Goal: Task Accomplishment & Management: Use online tool/utility

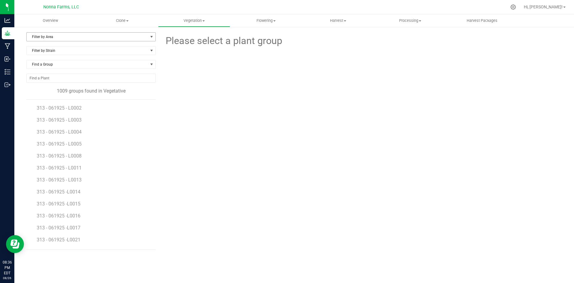
click at [58, 36] on span "Filter by Area" at bounding box center [87, 37] width 121 height 8
click at [199, 104] on div at bounding box center [361, 81] width 411 height 66
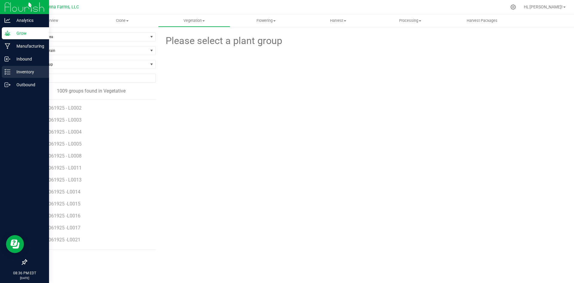
click at [19, 70] on p "Inventory" at bounding box center [28, 71] width 36 height 7
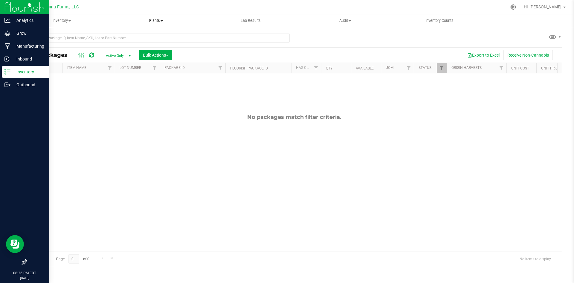
click at [155, 19] on span "Plants" at bounding box center [156, 20] width 94 height 5
click at [129, 36] on span "All plants" at bounding box center [126, 35] width 34 height 5
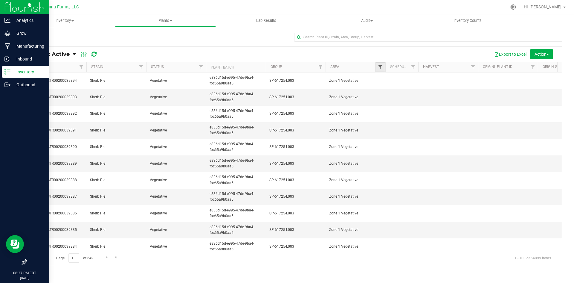
click at [382, 67] on span "Filter" at bounding box center [380, 67] width 5 height 5
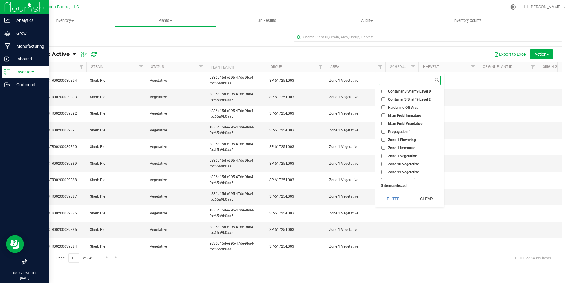
scroll to position [2215, 0]
click at [383, 138] on input "Zone 1 Vegetative" at bounding box center [383, 137] width 4 height 4
checkbox input "true"
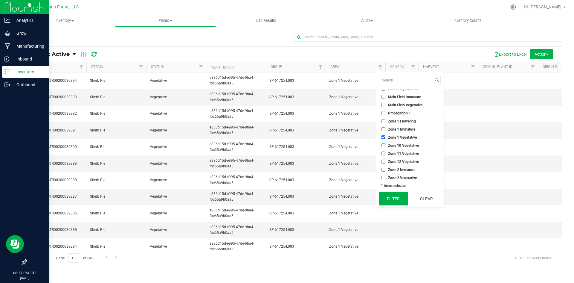
click at [397, 199] on button "Filter" at bounding box center [393, 198] width 29 height 13
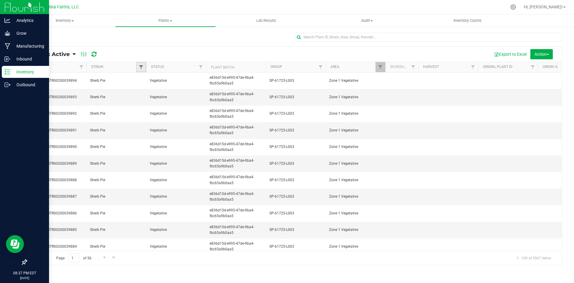
click at [140, 68] on span "Filter" at bounding box center [141, 67] width 5 height 5
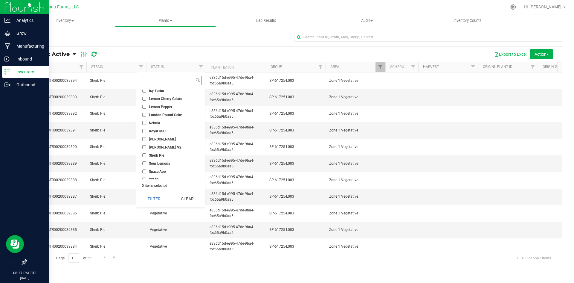
scroll to position [118, 0]
click at [146, 120] on input "Sherb Pie" at bounding box center [144, 119] width 4 height 4
checkbox input "true"
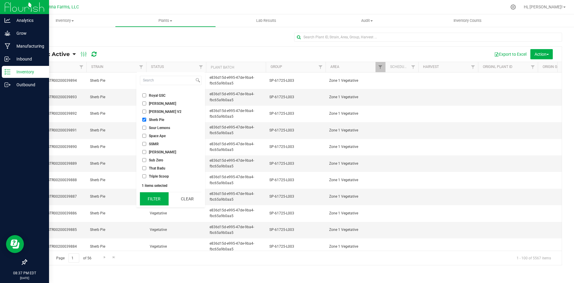
click at [159, 200] on button "Filter" at bounding box center [154, 198] width 29 height 13
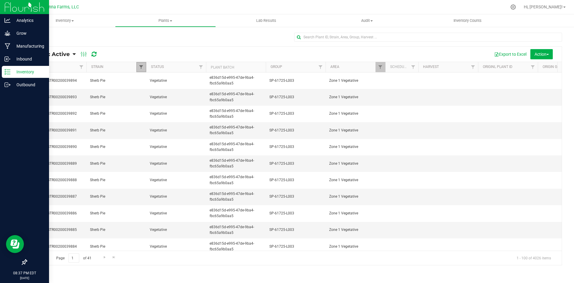
click at [141, 68] on span "Filter" at bounding box center [141, 67] width 5 height 5
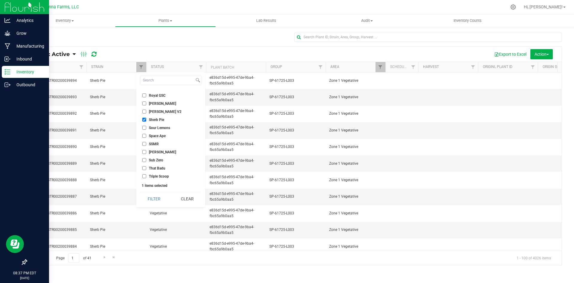
click at [144, 103] on input "[PERSON_NAME]" at bounding box center [144, 103] width 4 height 4
checkbox input "true"
click at [156, 196] on button "Filter" at bounding box center [154, 198] width 29 height 13
